Goal: Find specific page/section: Find specific page/section

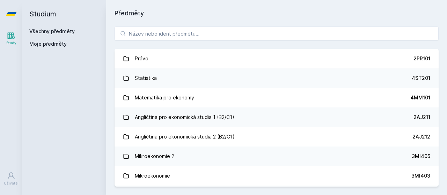
click at [150, 35] on input "search" at bounding box center [277, 34] width 324 height 14
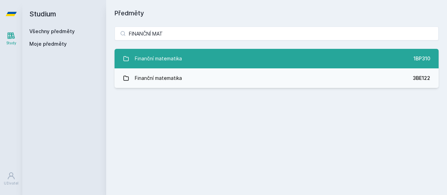
type input "FINANČNÍ MAT"
click at [177, 62] on div "Finanční matematika" at bounding box center [158, 59] width 47 height 14
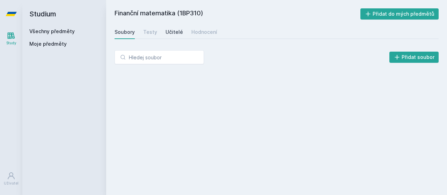
click at [169, 31] on div "Učitelé" at bounding box center [174, 32] width 17 height 7
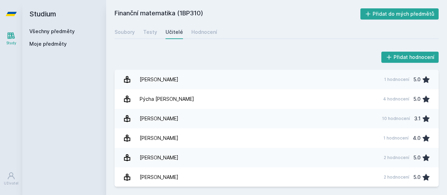
scroll to position [607, 0]
drag, startPoint x: 279, startPoint y: 2, endPoint x: 183, endPoint y: 8, distance: 96.6
click at [183, 8] on h2 "Finanční matematika (1BP310)" at bounding box center [238, 13] width 246 height 11
copy h2 "1BP310"
